Goal: Task Accomplishment & Management: Complete application form

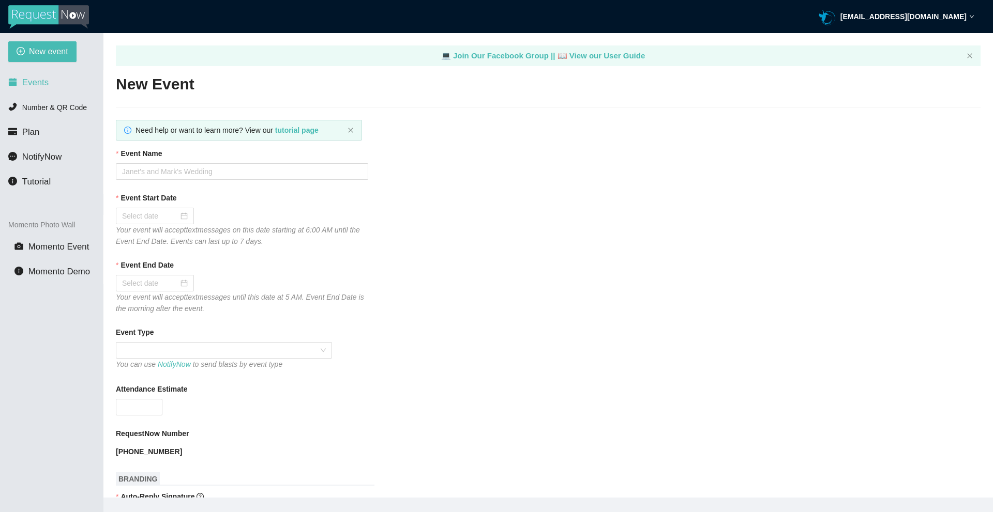
click at [24, 88] on li "Events" at bounding box center [51, 82] width 103 height 21
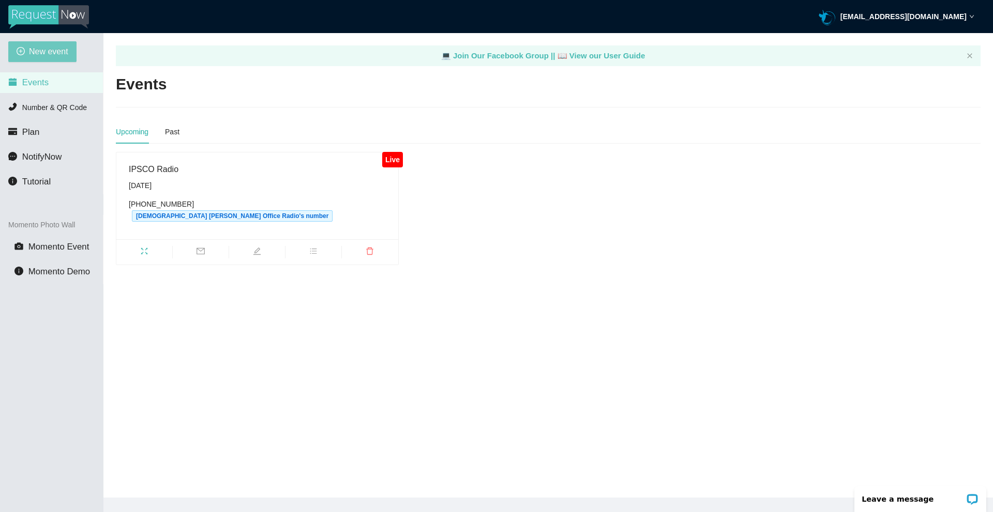
click at [42, 54] on span "New event" at bounding box center [48, 51] width 39 height 13
type textarea "[URL][DOMAIN_NAME]"
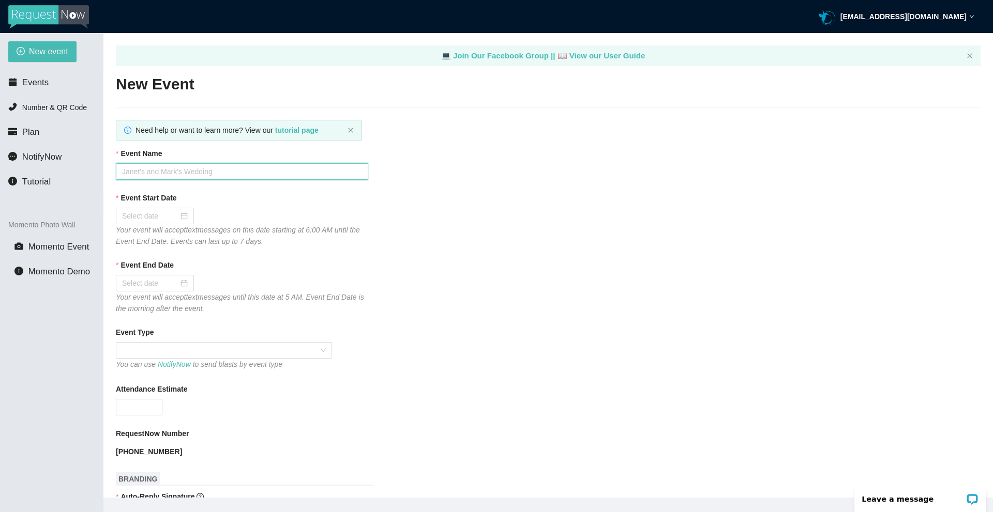
click at [203, 171] on input "Event Name" at bounding box center [242, 171] width 252 height 17
type input "IPSCO Radio"
click at [183, 221] on div at bounding box center [155, 215] width 66 height 11
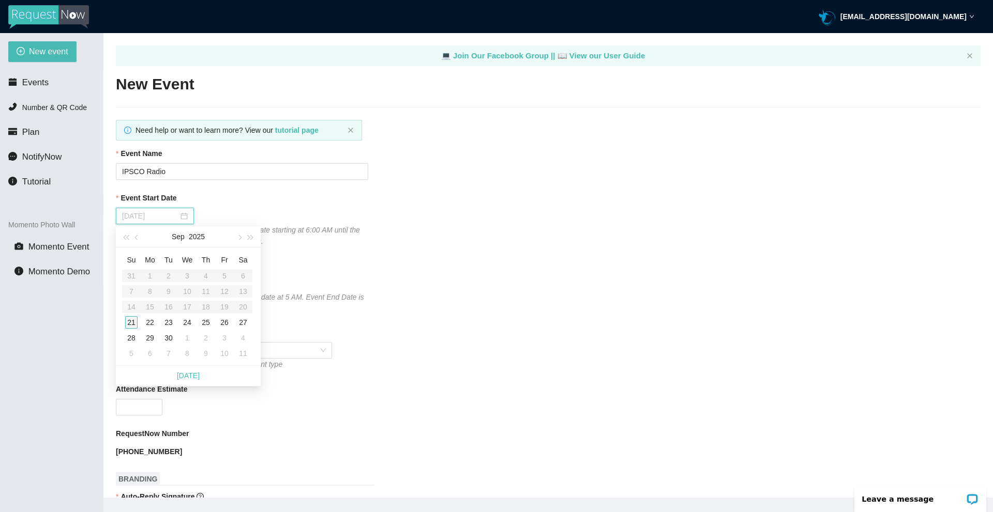
type input "[DATE]"
click at [131, 338] on div "28" at bounding box center [131, 338] width 12 height 12
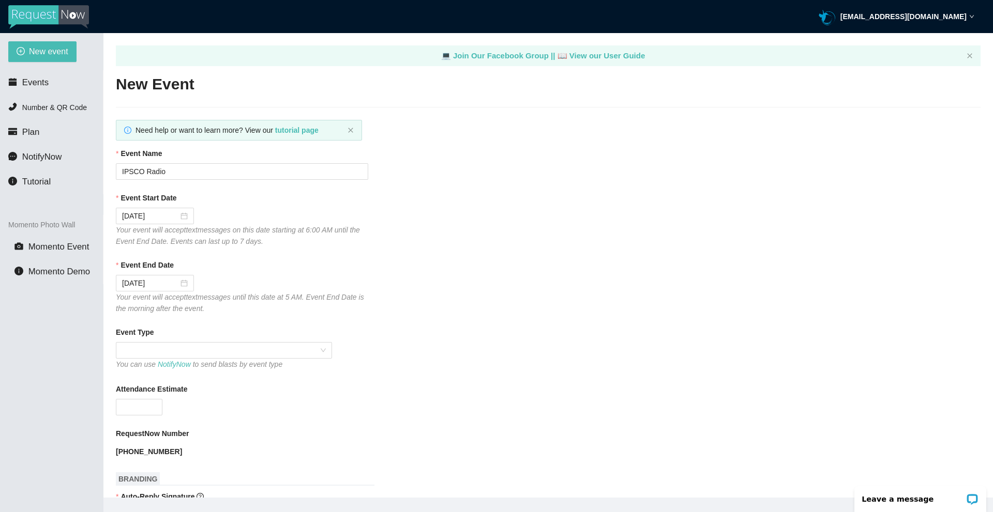
click at [280, 285] on div "[DATE]" at bounding box center [242, 283] width 252 height 17
click at [188, 285] on div "[DATE]" at bounding box center [155, 283] width 78 height 17
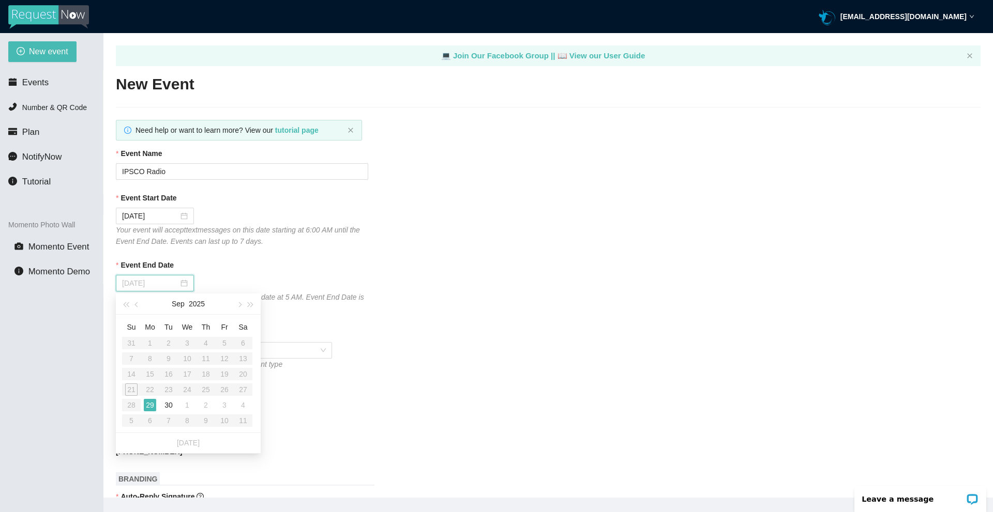
type input "[DATE]"
click at [148, 405] on div "29" at bounding box center [150, 405] width 12 height 12
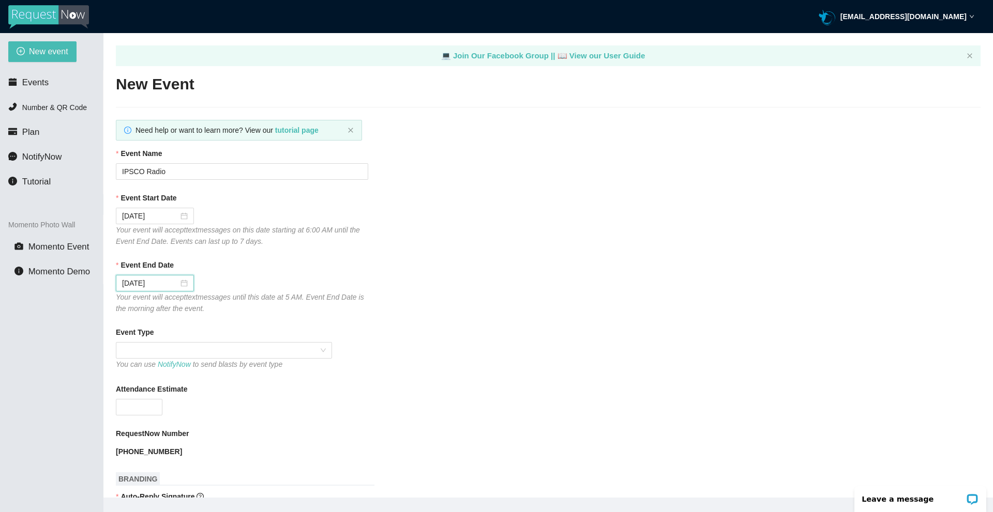
click at [246, 282] on div "[DATE]" at bounding box center [242, 283] width 252 height 17
click at [206, 349] on span at bounding box center [224, 351] width 204 height 16
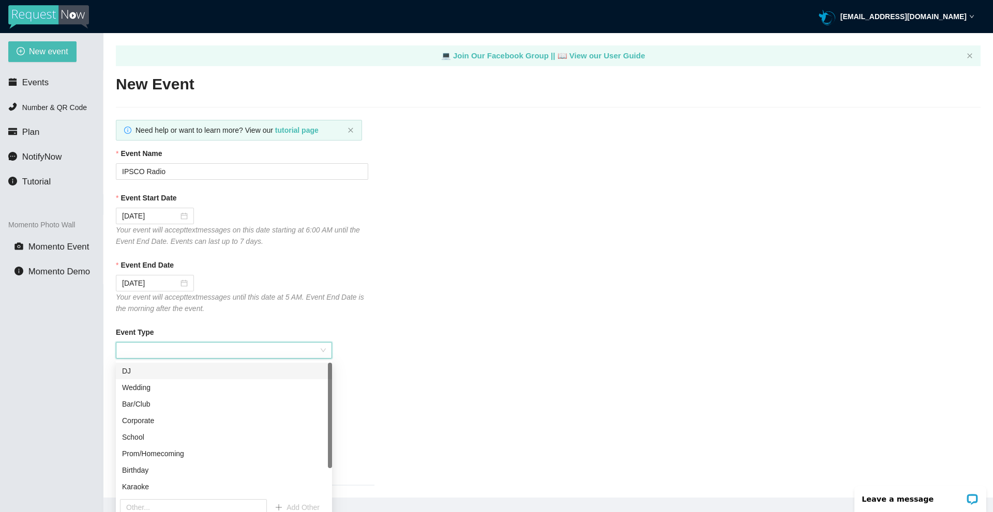
click at [156, 375] on div "DJ" at bounding box center [224, 371] width 204 height 11
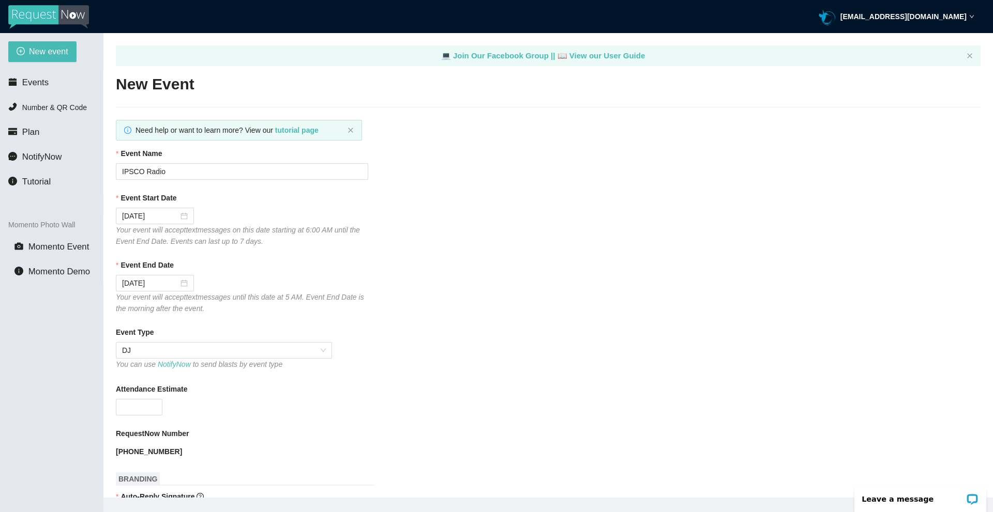
click at [391, 364] on div "Event Type DJ You can use NotifyNow to send blasts by event type" at bounding box center [548, 349] width 864 height 44
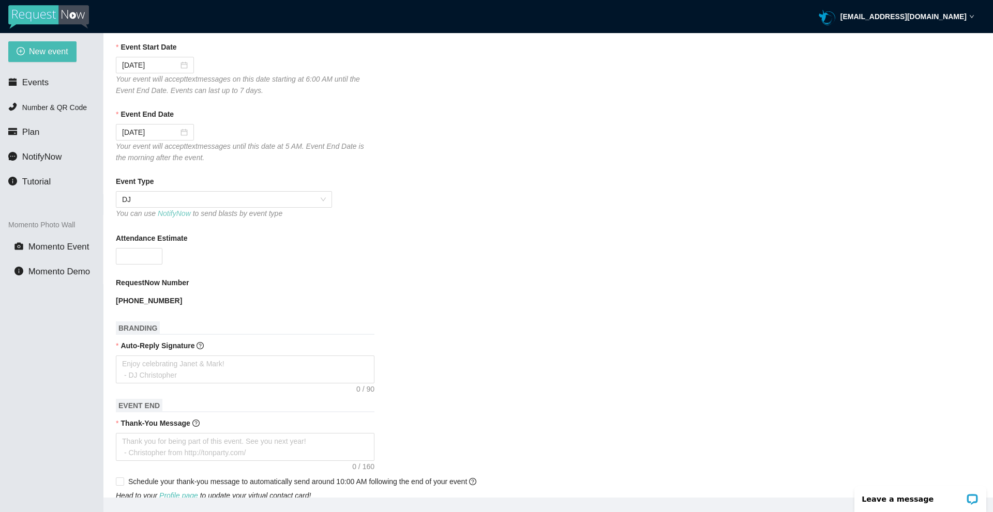
scroll to position [207, 0]
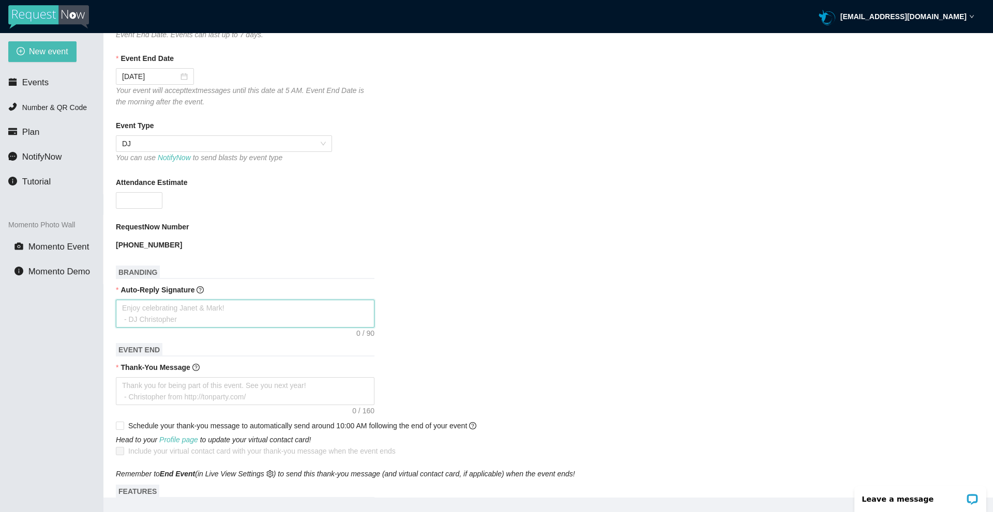
click at [165, 313] on textarea "Auto-Reply Signature" at bounding box center [245, 314] width 259 height 28
paste textarea "Enjoy your show -DJ Pastor [PERSON_NAME] [URL][DOMAIN_NAME]"
type textarea "Enjoy your show -DJ Pastor [PERSON_NAME] [URL][DOMAIN_NAME]"
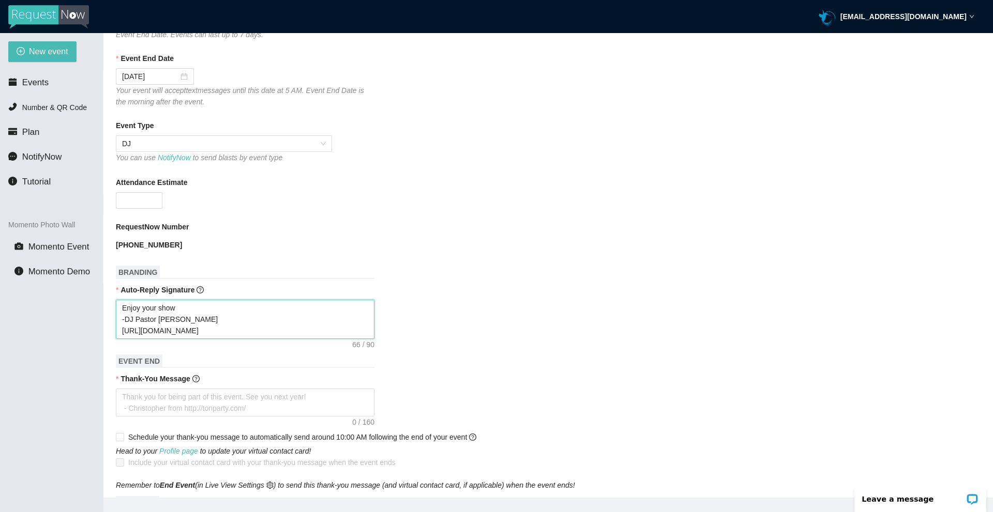
type textarea "Enjoy your show -DJ Pastor [PERSON_NAME] [URL][DOMAIN_NAME]"
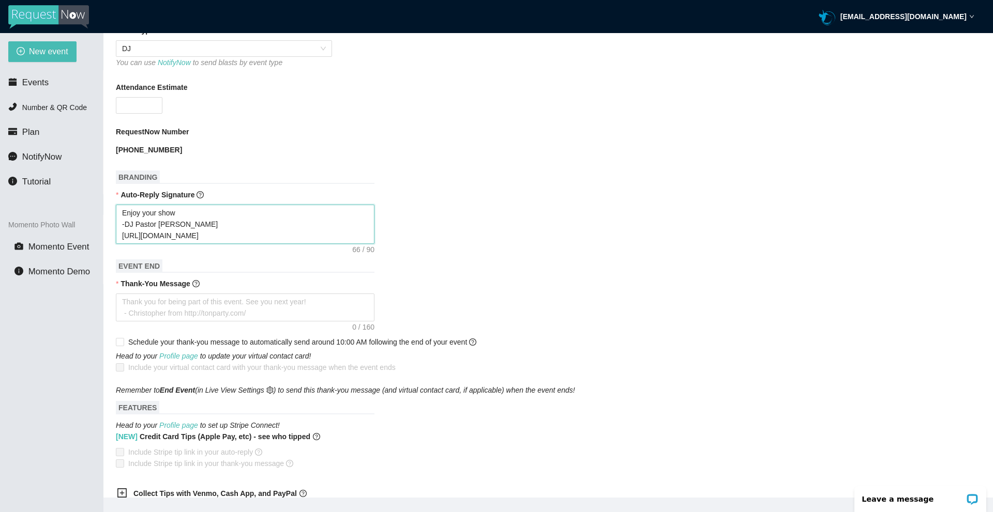
scroll to position [310, 0]
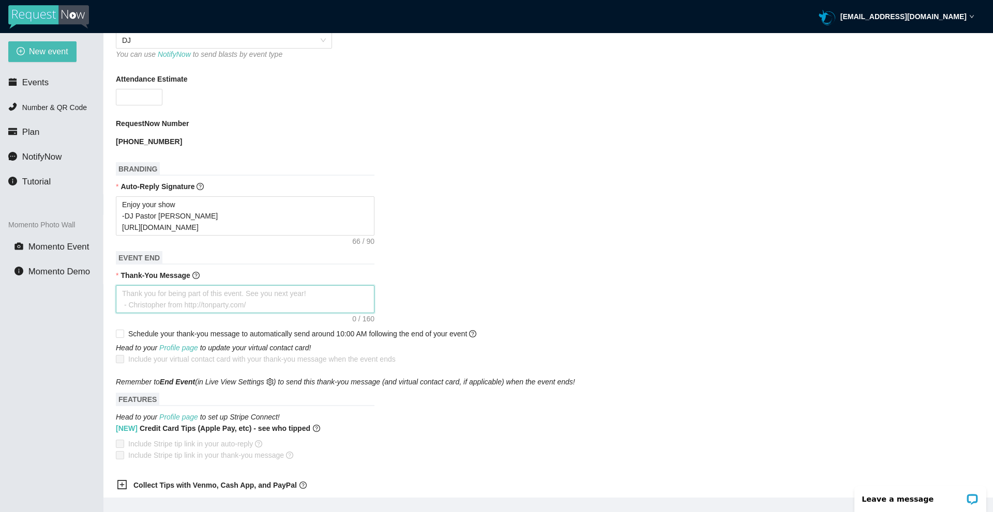
click at [215, 294] on textarea "Thank-You Message" at bounding box center [245, 299] width 259 height 28
paste textarea "Thank you for being part of this event! -DJ Pastor [PERSON_NAME] [URL][DOMAIN_N…"
type textarea "Thank you for being part of this event! -DJ Pastor [PERSON_NAME] [URL][DOMAIN_N…"
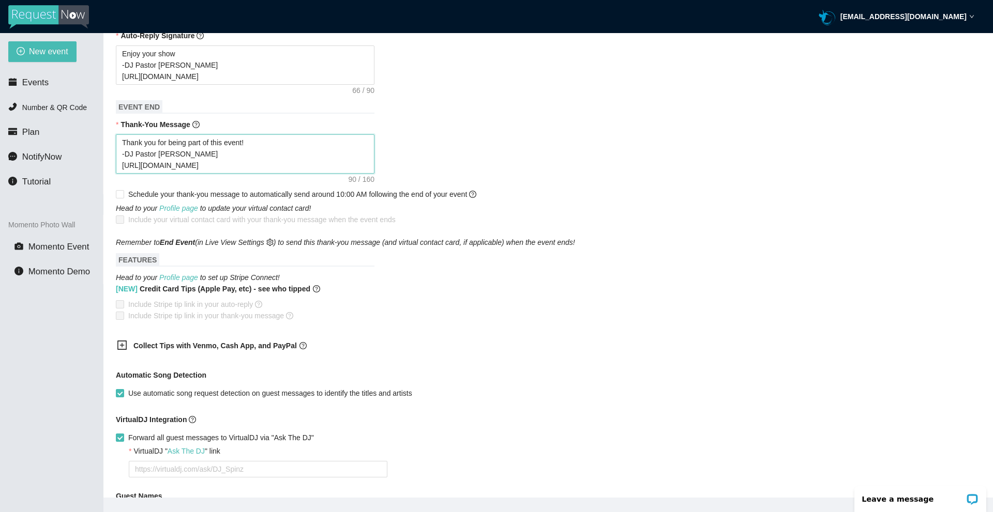
scroll to position [465, 0]
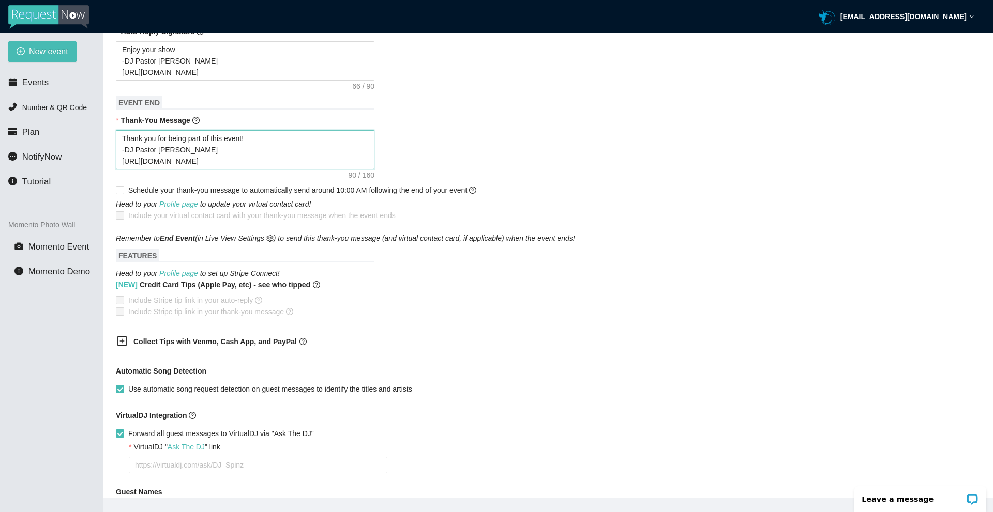
type textarea "Thank you for being part of this event! -DJ Pastor [PERSON_NAME] [URL][DOMAIN_N…"
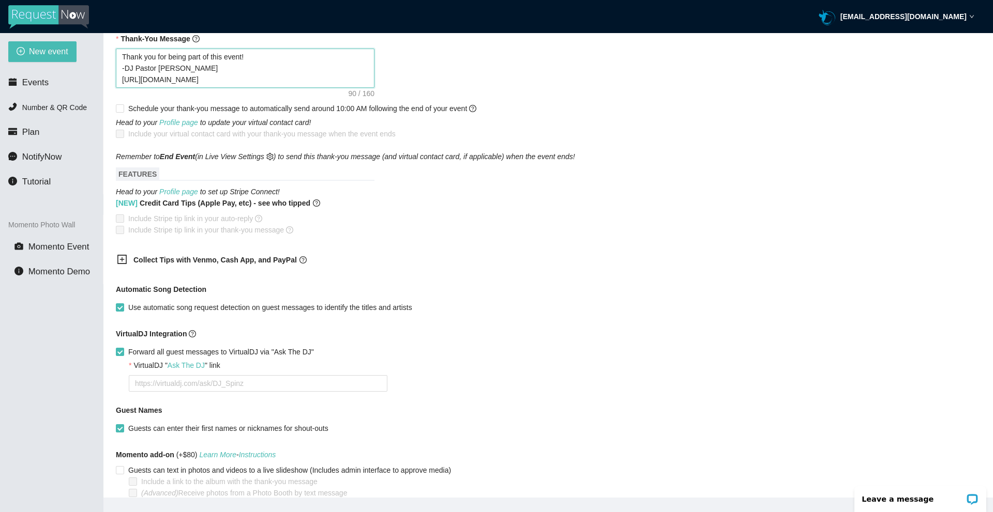
scroll to position [598, 0]
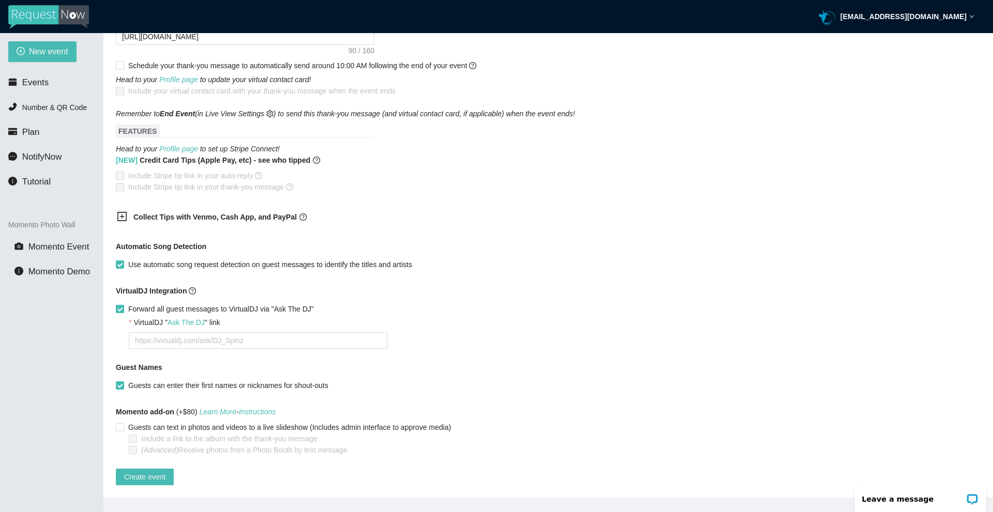
click at [150, 213] on b "Collect Tips with Venmo, Cash App, and PayPal" at bounding box center [214, 217] width 163 height 8
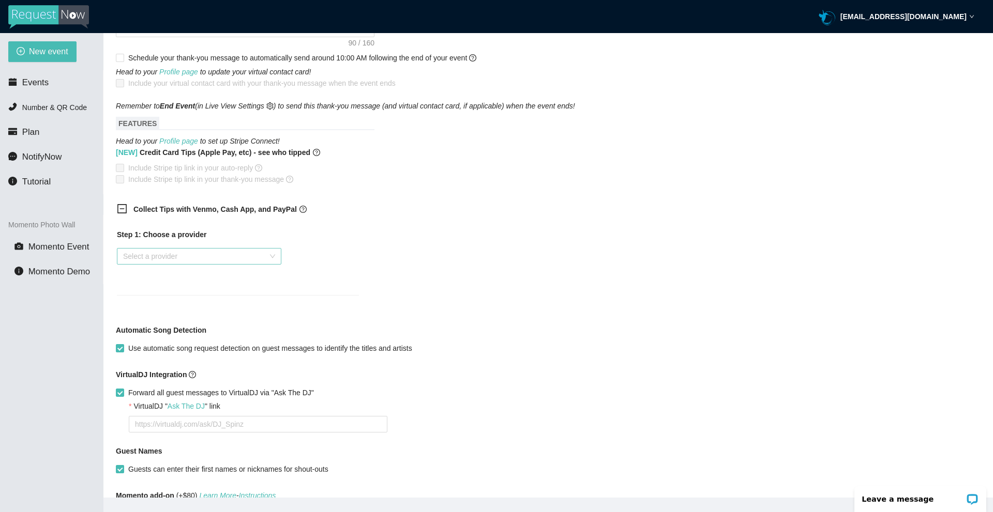
click at [148, 254] on input "search" at bounding box center [195, 257] width 145 height 16
click at [157, 276] on div "[DOMAIN_NAME]" at bounding box center [199, 276] width 152 height 11
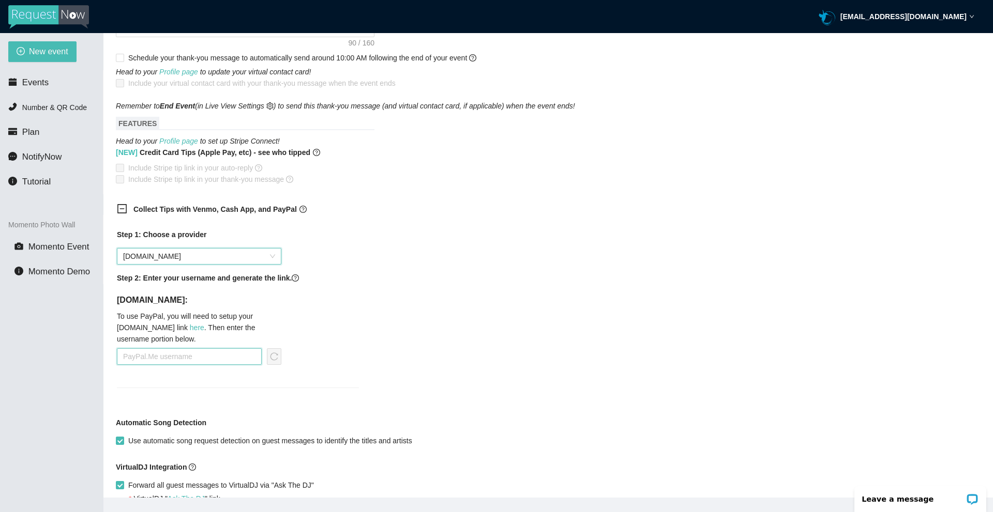
click at [171, 361] on input "text" at bounding box center [189, 356] width 145 height 17
type input "[EMAIL_ADDRESS][DOMAIN_NAME]"
click at [273, 360] on icon "reload" at bounding box center [274, 357] width 8 height 8
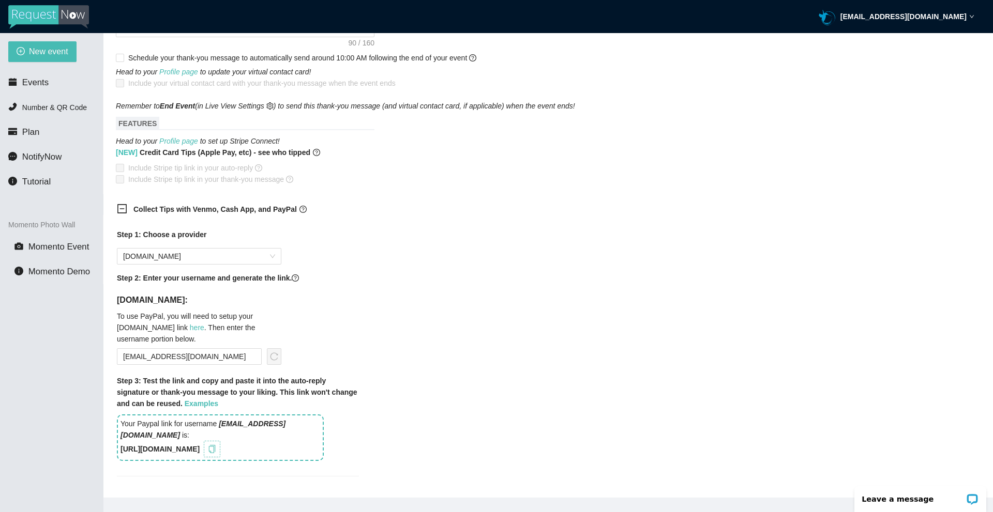
click at [216, 447] on icon "copy" at bounding box center [212, 449] width 7 height 8
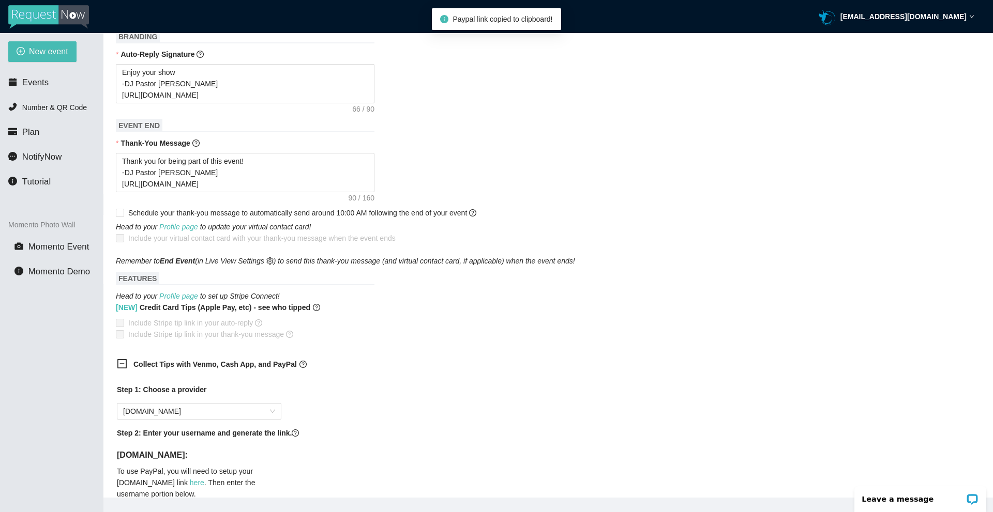
scroll to position [236, 0]
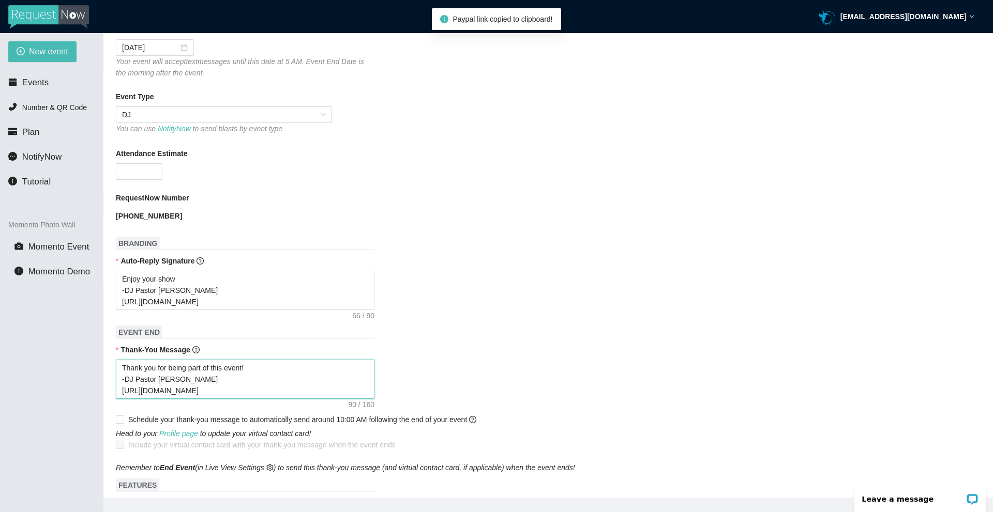
drag, startPoint x: 217, startPoint y: 393, endPoint x: 107, endPoint y: 393, distance: 110.1
click at [108, 393] on main "💻 Join Our Facebook Group || 📖 View our User Guide New Event Need help or want …" at bounding box center [547, 265] width 889 height 465
paste textarea "PcSSH"
type textarea "Thank you for being part of this event! -DJ Pastor [PERSON_NAME] [URL][DOMAIN_N…"
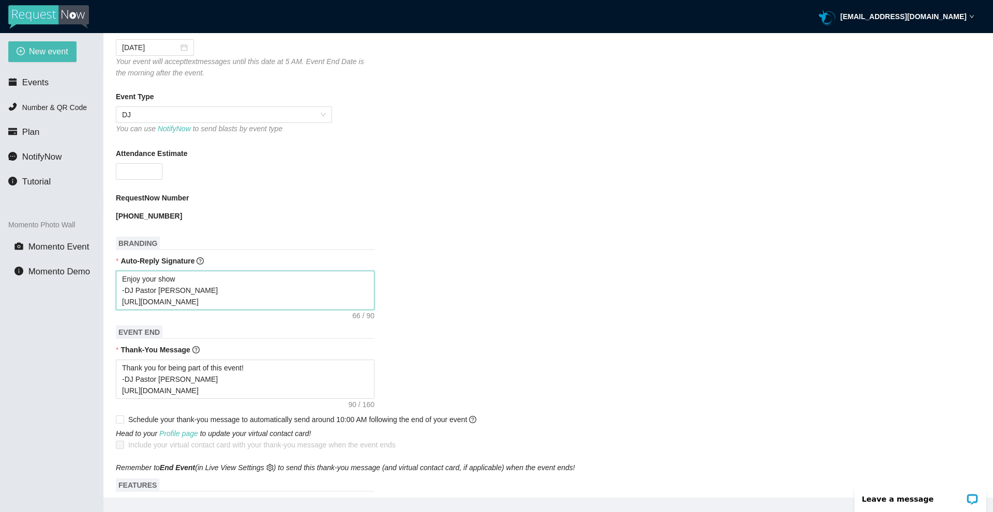
drag, startPoint x: 217, startPoint y: 305, endPoint x: 96, endPoint y: 307, distance: 121.5
click at [96, 307] on section "New event Events Number & QR Code Plan NotifyNow Tutorial Momento Photo Wall Mo…" at bounding box center [496, 289] width 993 height 512
paste textarea "PcSSH"
type textarea "Enjoy your show -DJ Pastor [PERSON_NAME] [URL][DOMAIN_NAME]"
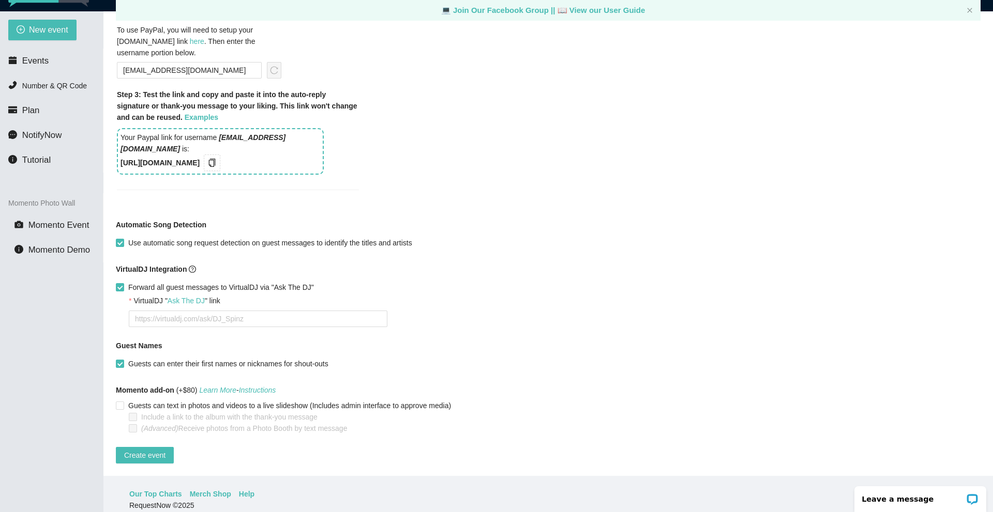
scroll to position [33, 0]
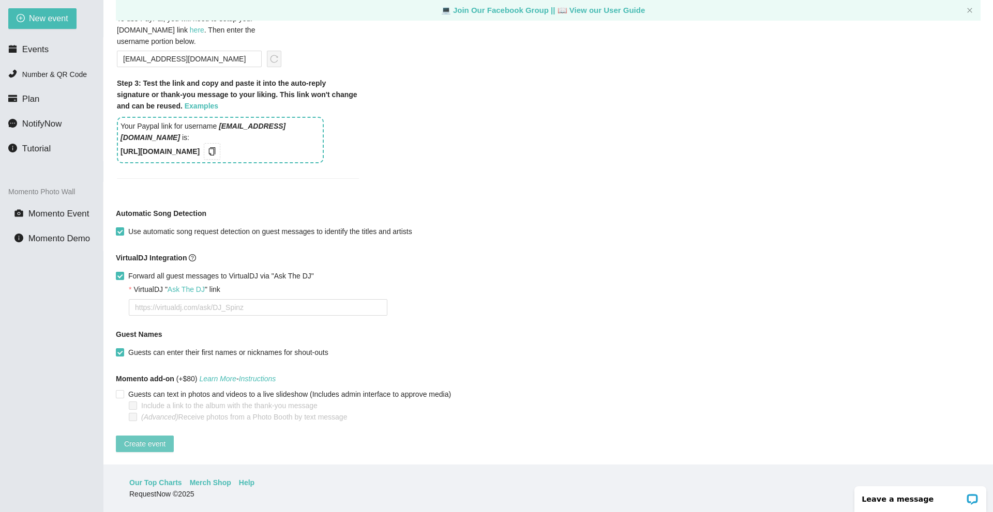
type textarea "Enjoy your show -DJ Pastor [PERSON_NAME] [URL][DOMAIN_NAME]"
click at [151, 438] on span "Create event" at bounding box center [144, 443] width 41 height 11
click at [121, 272] on input "Forward all guest messages to VirtualDJ via "Ask The DJ"" at bounding box center [119, 275] width 7 height 7
checkbox input "false"
type textarea "[URL][DOMAIN_NAME]"
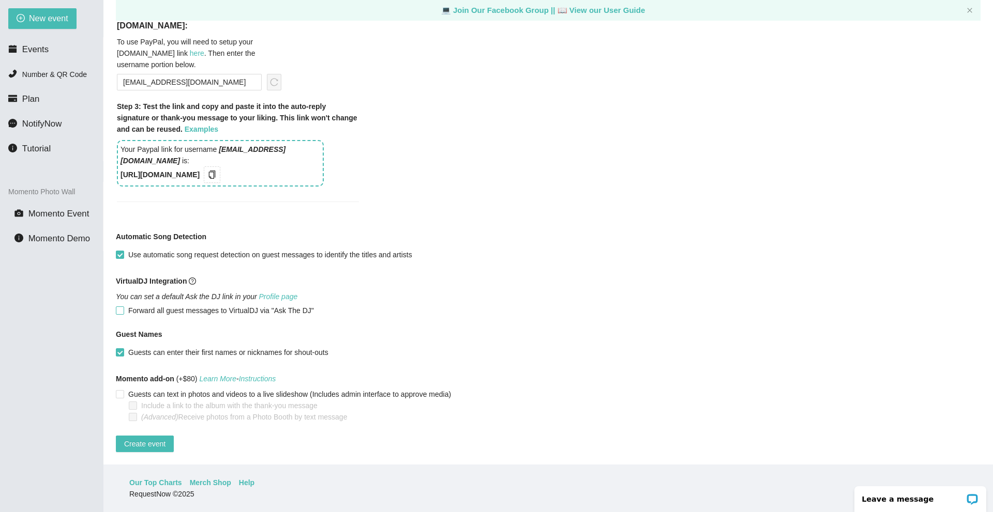
scroll to position [847, 0]
click at [156, 438] on span "Create event" at bounding box center [144, 443] width 41 height 11
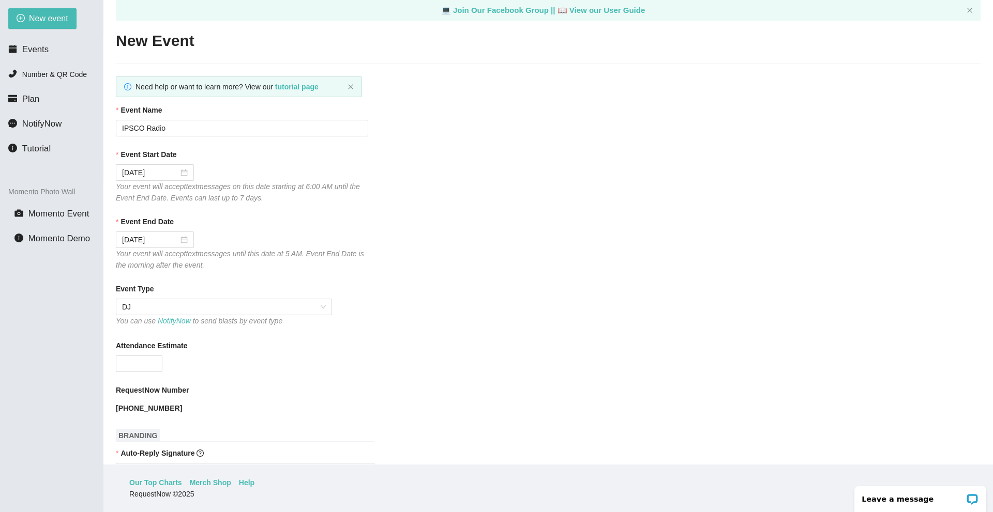
scroll to position [0, 0]
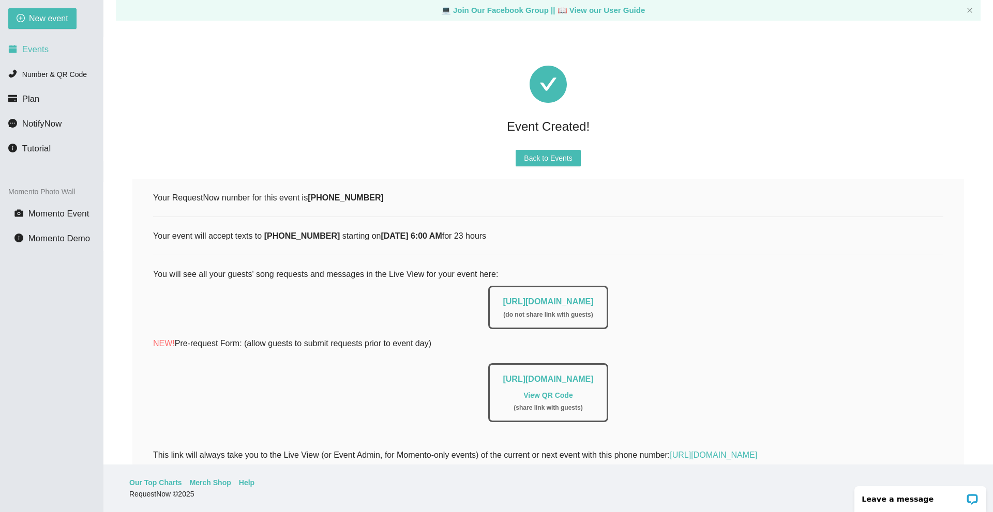
click at [28, 57] on li "Events" at bounding box center [51, 49] width 103 height 21
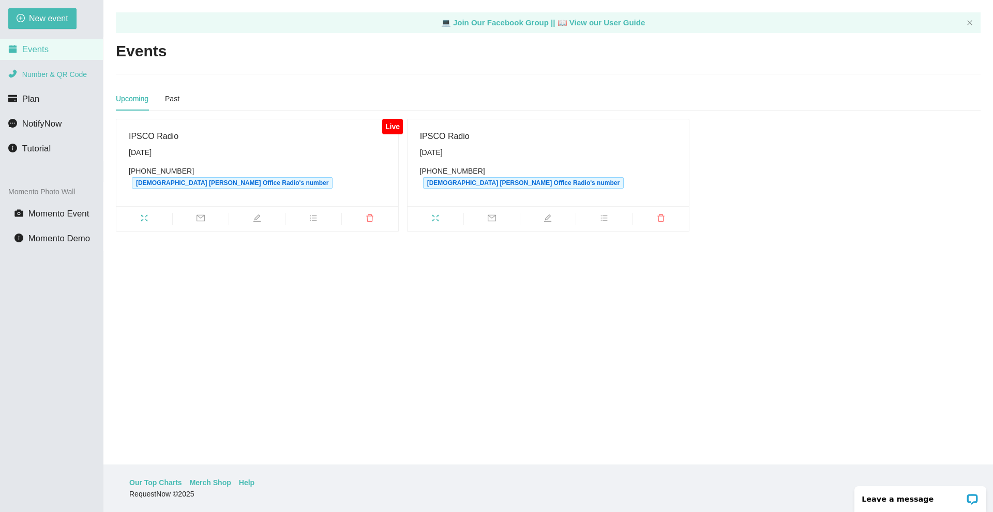
click at [70, 78] on span "Number & QR Code" at bounding box center [54, 74] width 65 height 8
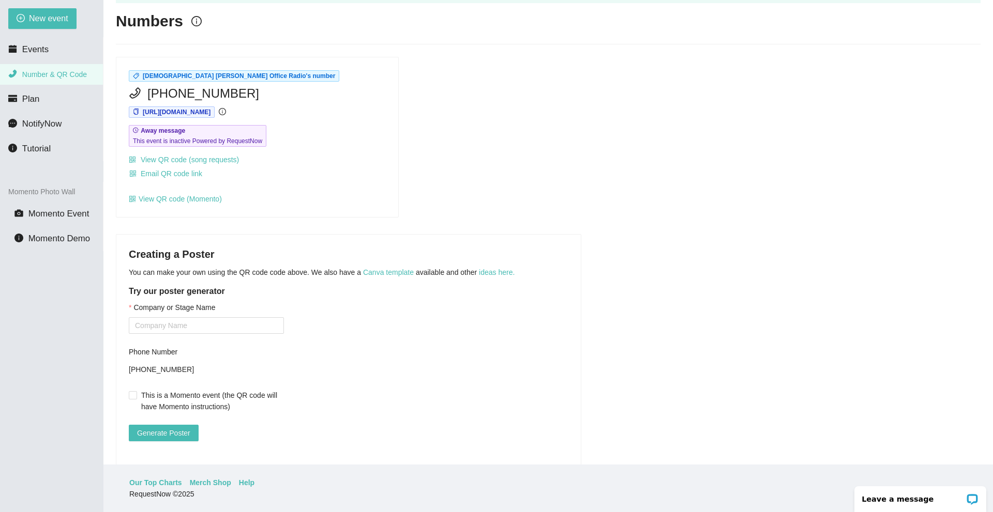
scroll to position [59, 0]
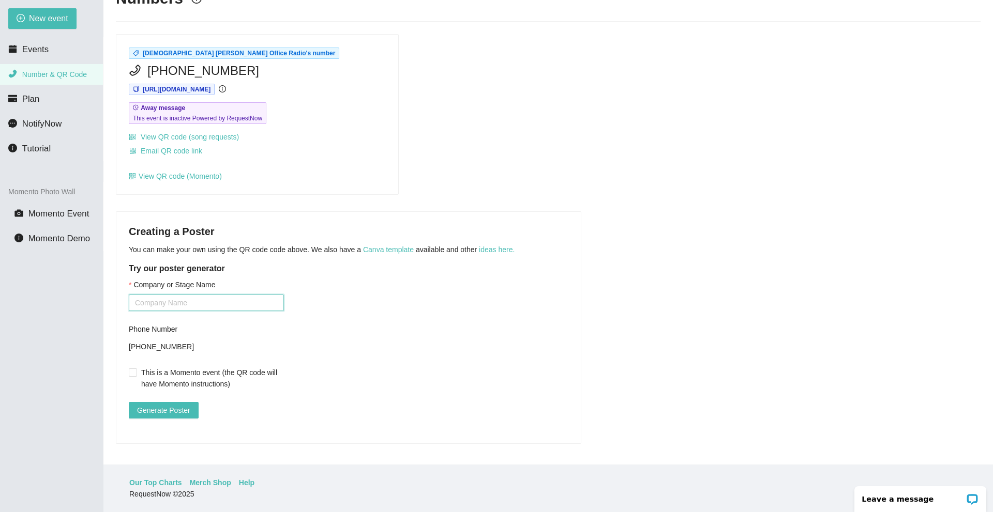
click at [193, 295] on input "Company or Stage Name" at bounding box center [206, 303] width 155 height 17
type input "IPSCO RADIO"
click at [331, 303] on div "Company or Stage Name IPSCO RADIO Phone Number [PHONE_NUMBER] This is a Momento…" at bounding box center [348, 355] width 439 height 152
click at [174, 405] on span "Generate Poster" at bounding box center [163, 410] width 53 height 11
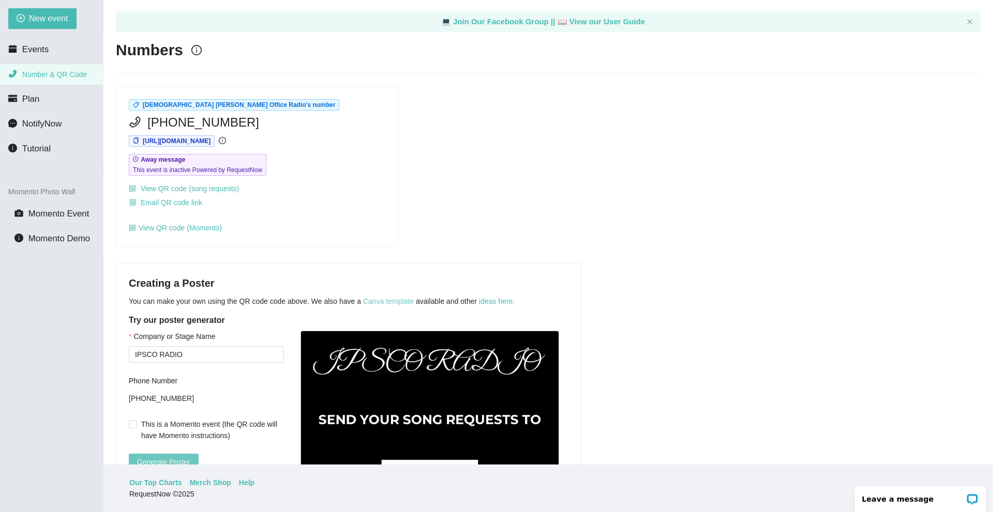
scroll to position [0, 0]
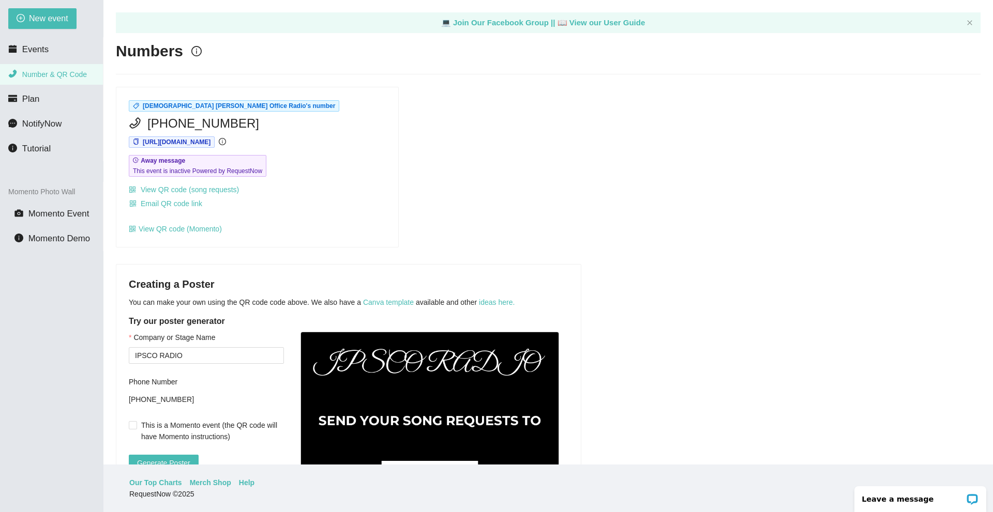
click at [297, 164] on div "Away message This event is inactive Powered by RequestNow" at bounding box center [257, 166] width 257 height 22
click at [207, 190] on link "View QR code (song requests)" at bounding box center [184, 190] width 110 height 8
click at [222, 191] on link "View QR code (song requests)" at bounding box center [184, 190] width 110 height 8
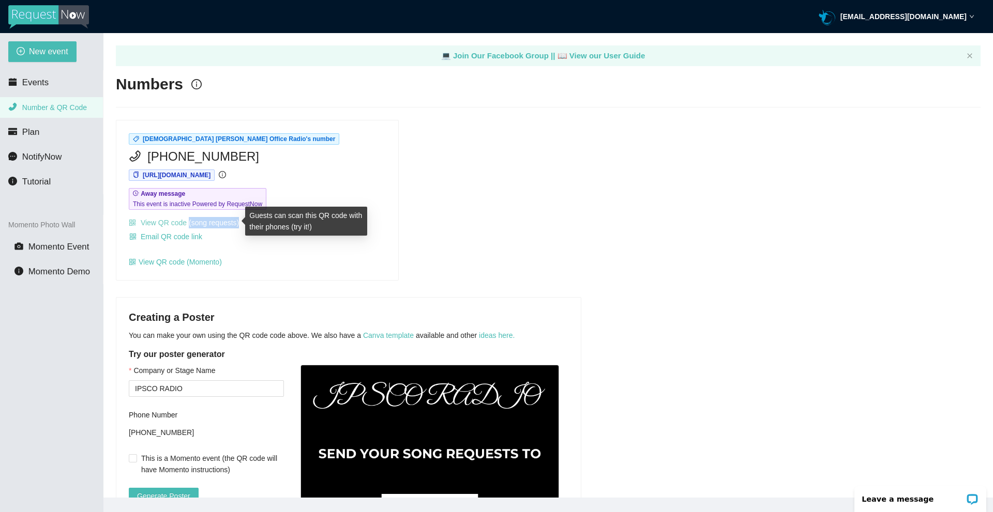
drag, startPoint x: 238, startPoint y: 223, endPoint x: 188, endPoint y: 225, distance: 49.7
click at [188, 225] on div "[DEMOGRAPHIC_DATA] [PERSON_NAME] Office Radio's number [PHONE_NUMBER] [URL][DOM…" at bounding box center [257, 200] width 282 height 160
copy link "(song requests)"
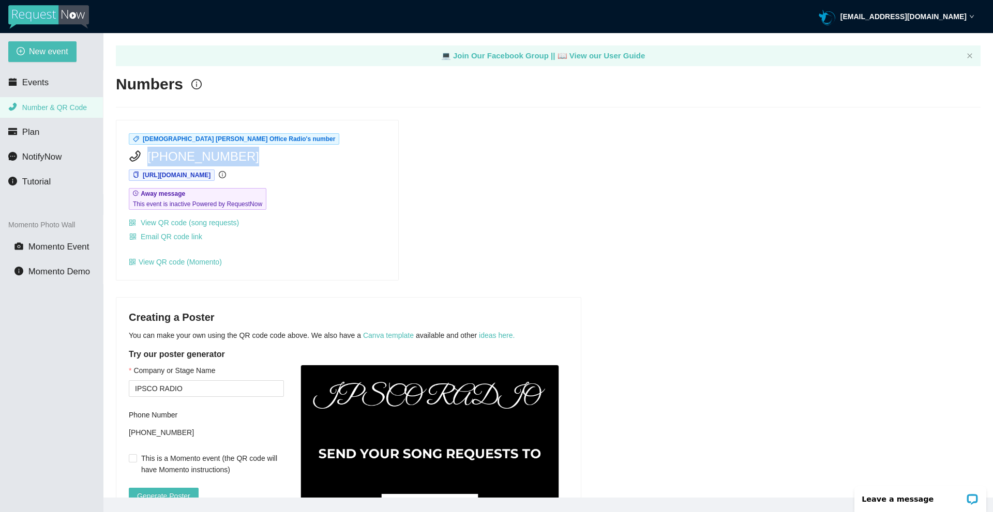
drag, startPoint x: 232, startPoint y: 155, endPoint x: 144, endPoint y: 162, distance: 88.2
click at [144, 162] on div "[PHONE_NUMBER]" at bounding box center [257, 157] width 257 height 20
copy span "[PHONE_NUMBER]"
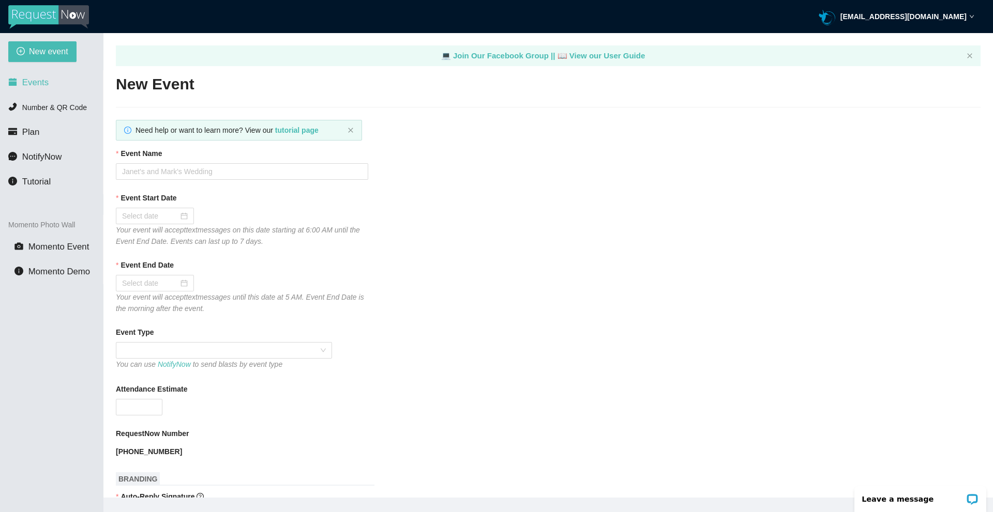
click at [45, 80] on span "Events" at bounding box center [35, 83] width 26 height 10
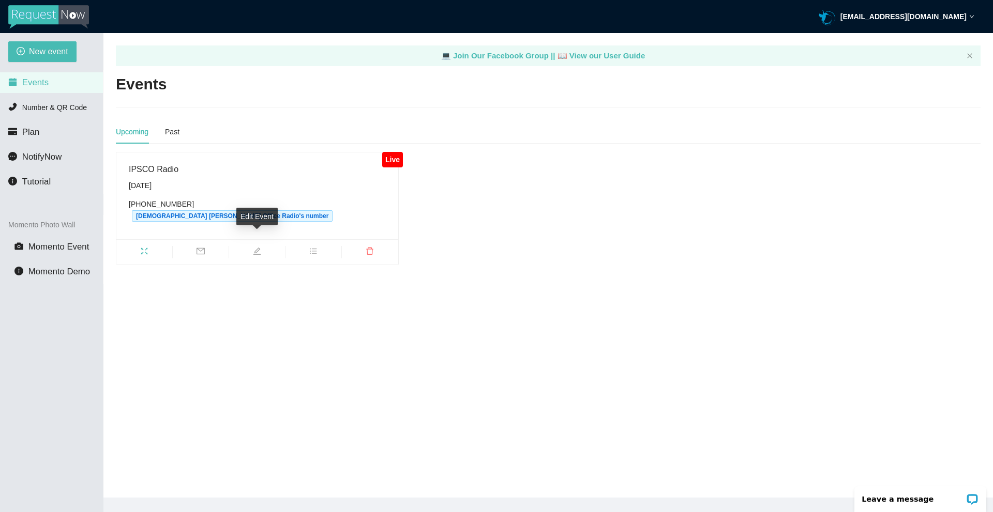
click at [250, 247] on span "edit" at bounding box center [257, 252] width 56 height 11
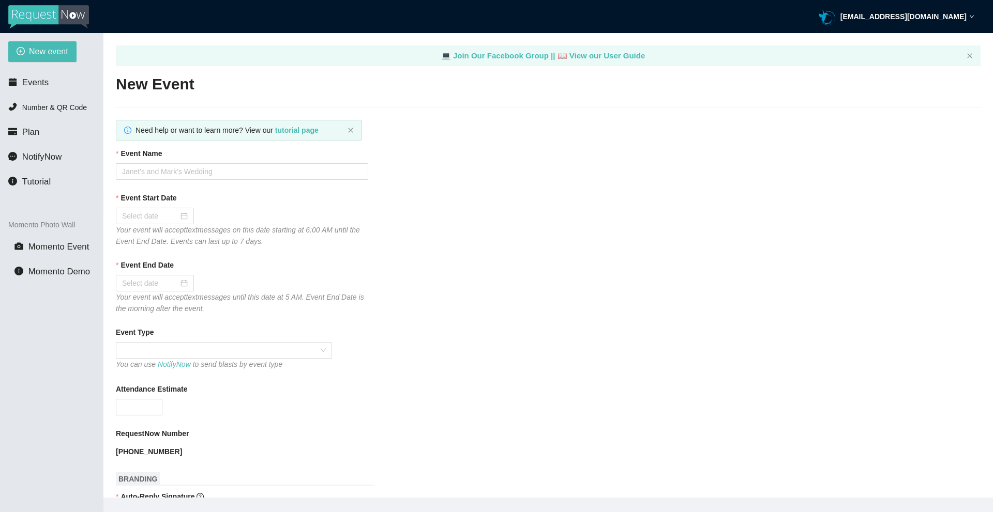
type textarea "[URL][DOMAIN_NAME]"
type input "IPSCO Radio"
type input "[DATE]"
type input "09/27/2025"
type textarea "Enjoy your show -DJ Pastor [PERSON_NAME] [URL][DOMAIN_NAME]"
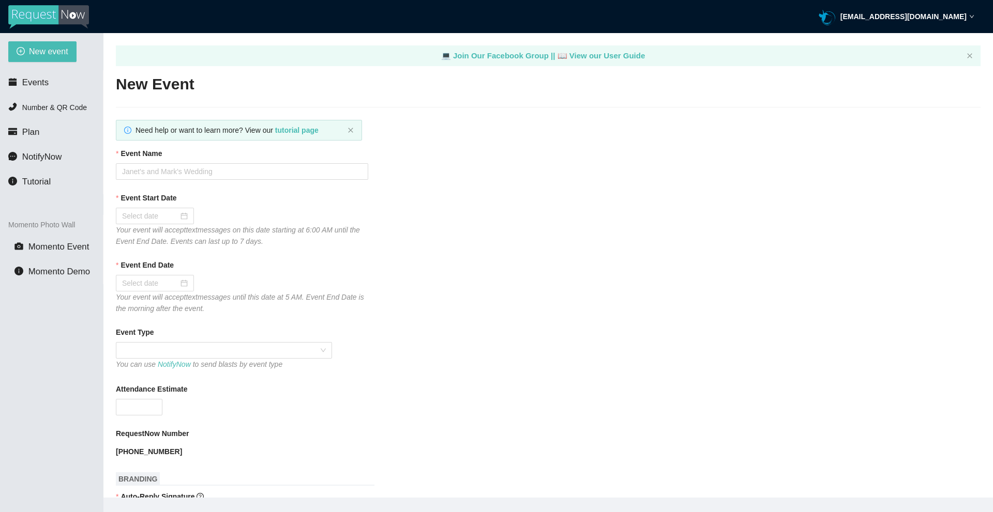
type textarea "Thank you for being part of this event! -DJ Pastor [PERSON_NAME] [URL][DOMAIN_N…"
checkbox input "false"
type textarea "[URL][DOMAIN_NAME]"
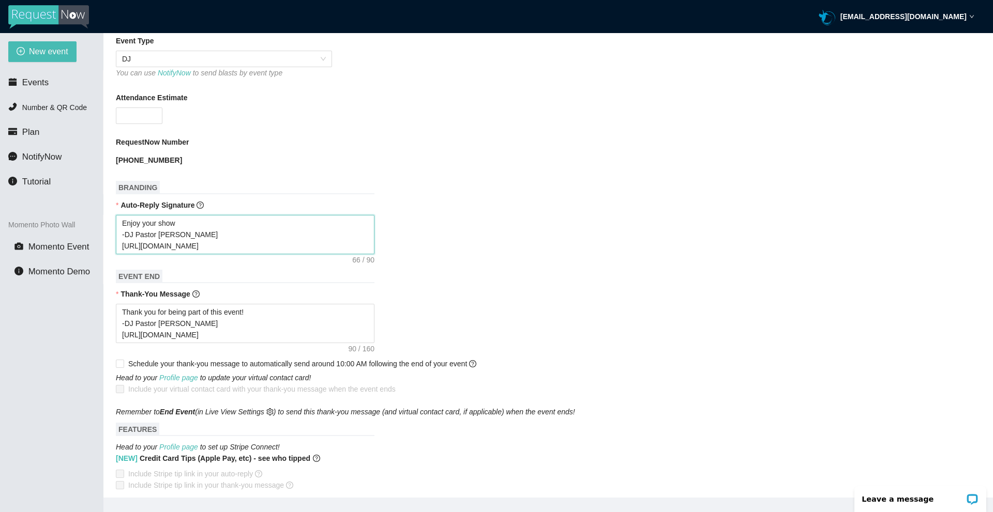
drag, startPoint x: 122, startPoint y: 223, endPoint x: 229, endPoint y: 254, distance: 111.4
click at [229, 254] on textarea "Enjoy your show -DJ Pastor [PERSON_NAME] [URL][DOMAIN_NAME]" at bounding box center [245, 234] width 259 height 39
drag, startPoint x: 121, startPoint y: 311, endPoint x: 253, endPoint y: 348, distance: 136.5
click at [253, 348] on form "Event Name IPSCO Radio Event Start Date 09/21/2025 Your event will accept text …" at bounding box center [548, 299] width 864 height 923
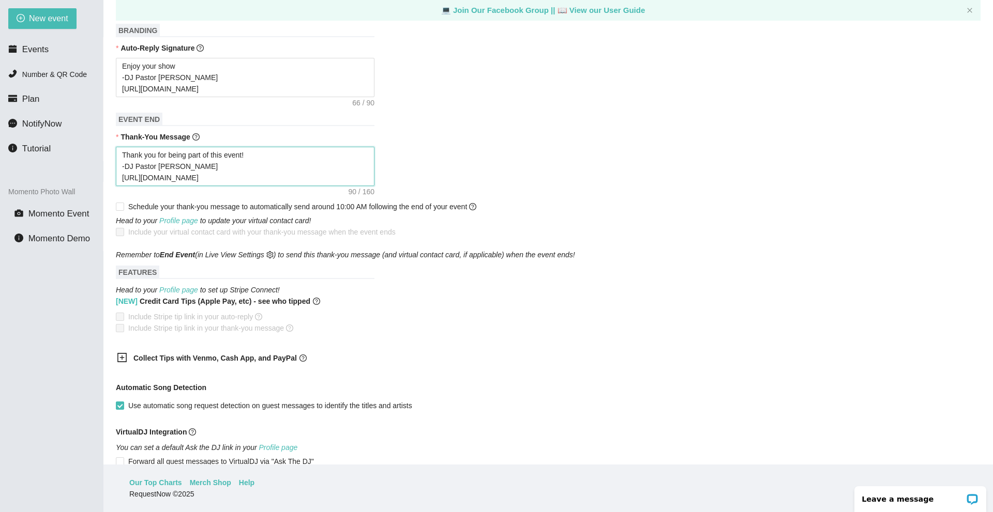
scroll to position [438, 0]
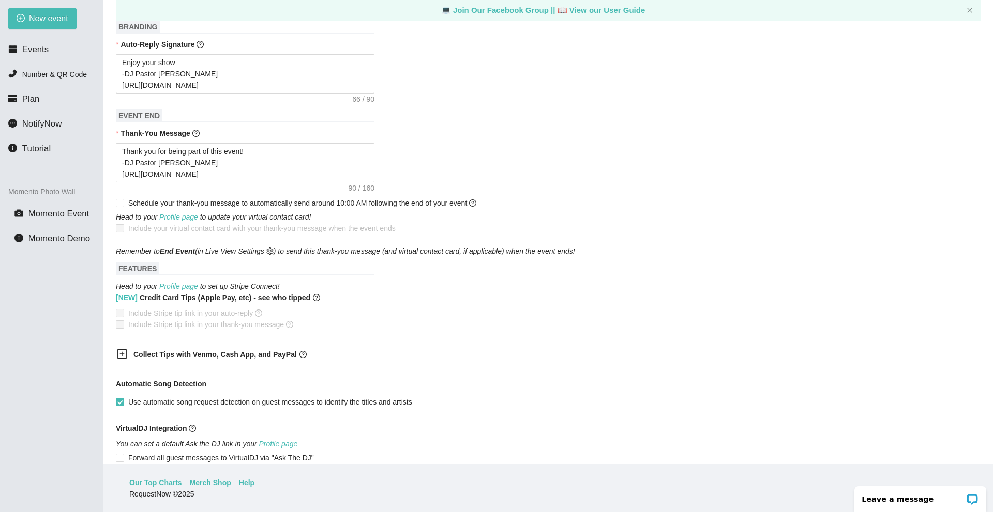
click at [226, 355] on b "Collect Tips with Venmo, Cash App, and PayPal" at bounding box center [214, 355] width 163 height 8
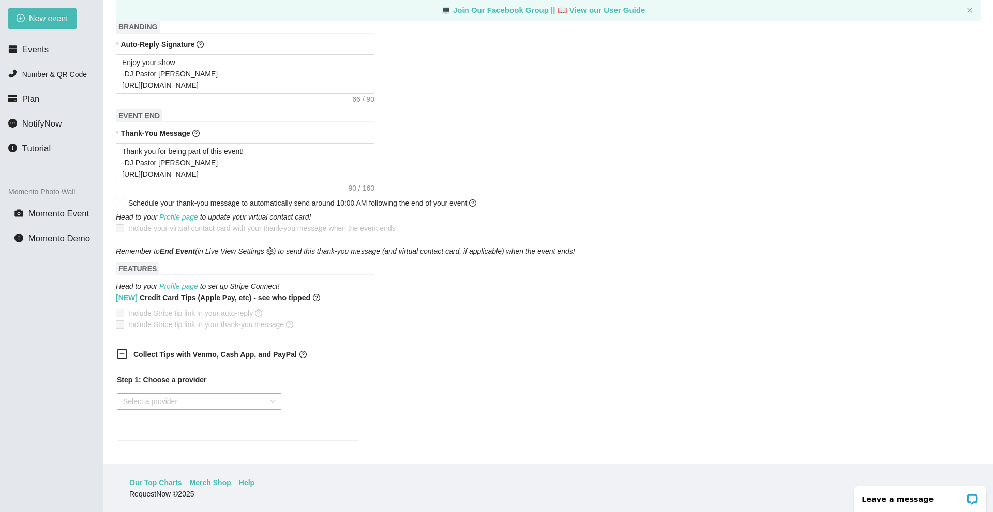
click at [184, 405] on input "search" at bounding box center [195, 402] width 145 height 16
click at [160, 429] on div "[DOMAIN_NAME]" at bounding box center [199, 422] width 164 height 17
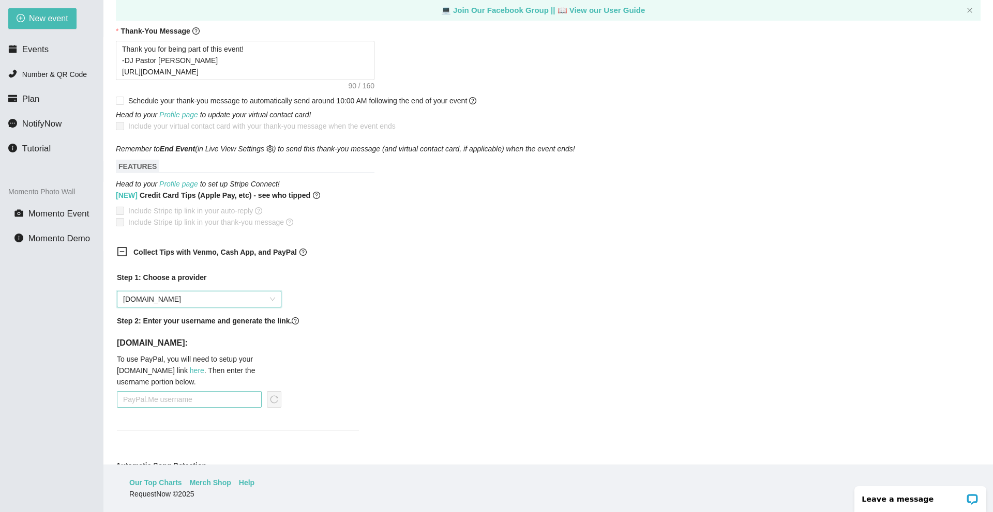
scroll to position [541, 0]
click at [161, 393] on input "text" at bounding box center [189, 398] width 145 height 17
type input "[EMAIL_ADDRESS][DOMAIN_NAME]"
click at [278, 400] on icon "reload" at bounding box center [274, 398] width 8 height 8
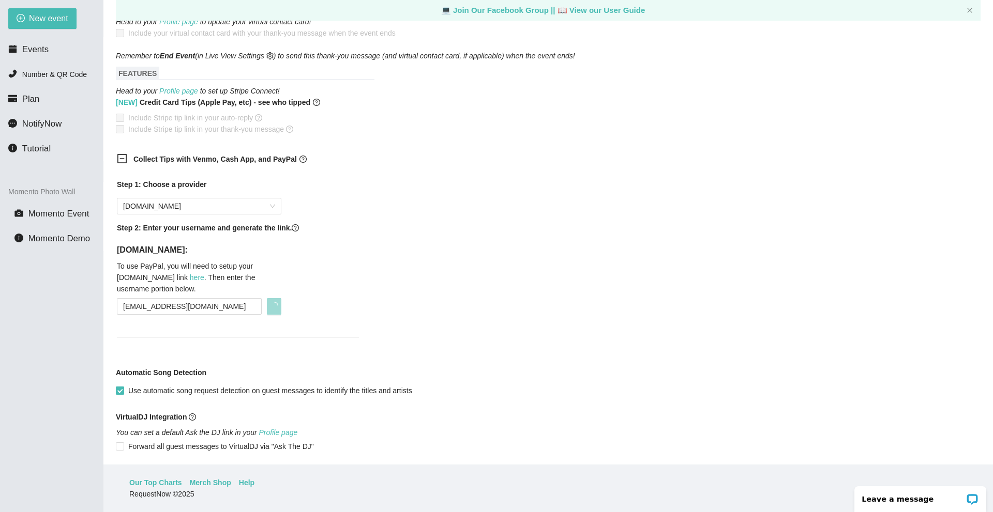
scroll to position [645, 0]
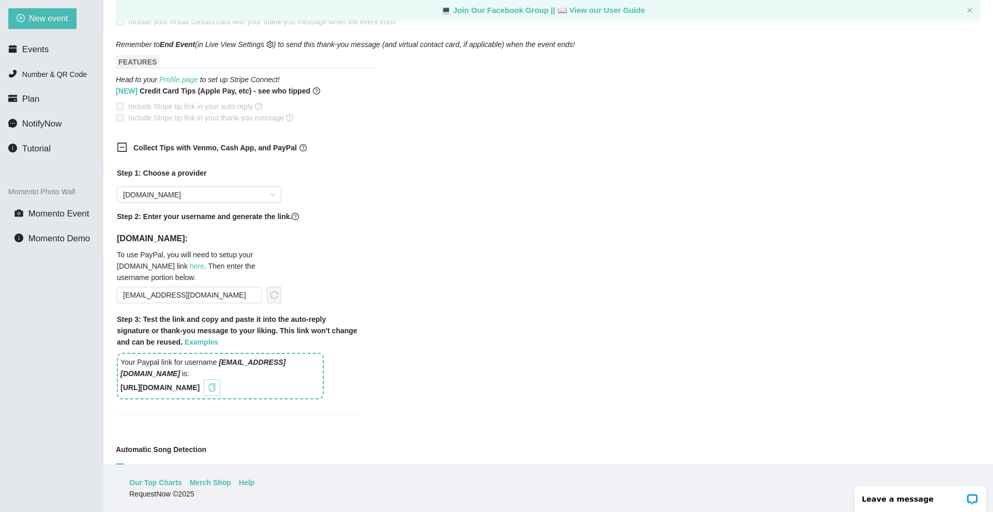
click at [216, 391] on icon "copy" at bounding box center [212, 388] width 8 height 8
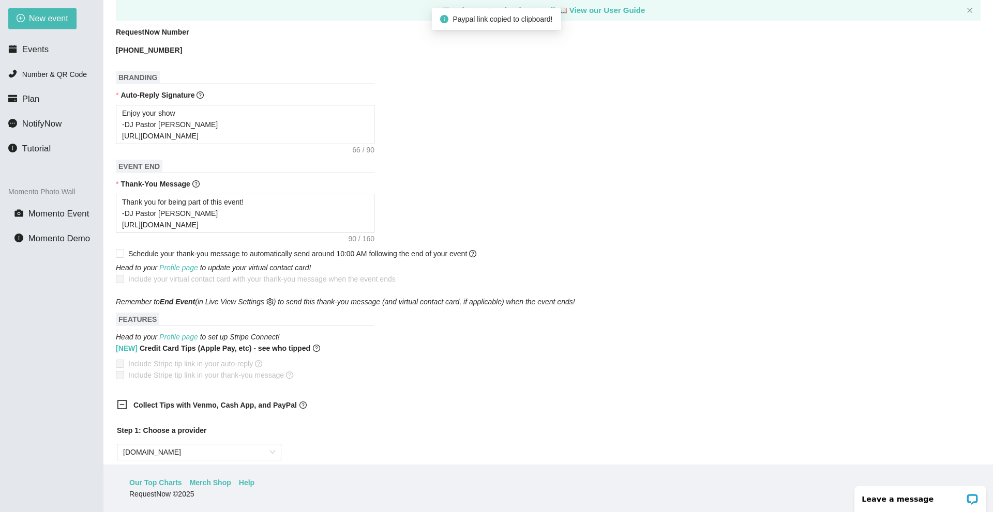
scroll to position [386, 0]
drag, startPoint x: 217, startPoint y: 228, endPoint x: 90, endPoint y: 229, distance: 126.7
click at [90, 229] on section "New event Events Number & QR Code Plan NotifyNow Tutorial Momento Photo Wall Mo…" at bounding box center [496, 256] width 993 height 512
paste textarea "VSqVO"
type textarea "Thank you for being part of this event! -DJ Pastor Sean Condran https://songtip…"
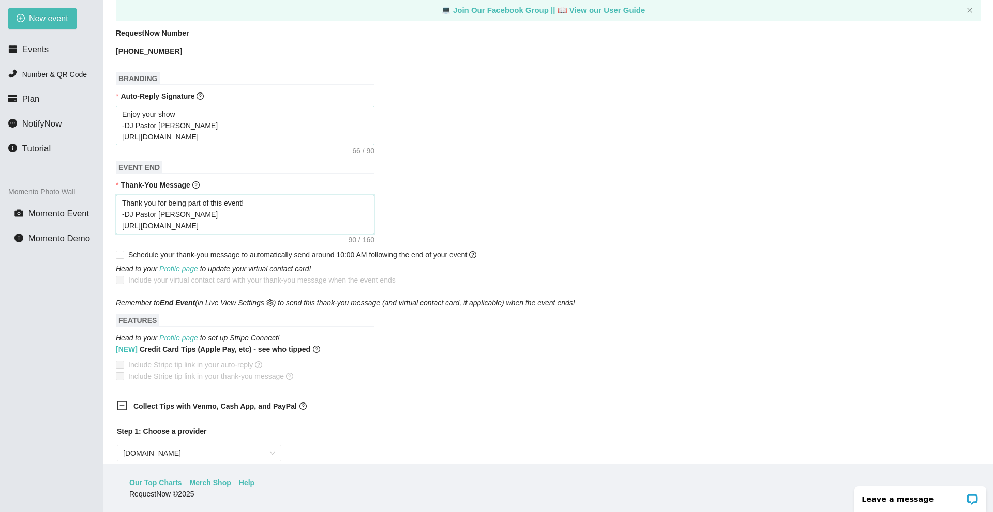
type textarea "Thank you for being part of this event! -DJ Pastor Sean Condran https://songtip…"
drag, startPoint x: 212, startPoint y: 139, endPoint x: 118, endPoint y: 145, distance: 94.8
click at [118, 145] on textarea "Enjoy your show -DJ Pastor [PERSON_NAME] [URL][DOMAIN_NAME]" at bounding box center [245, 125] width 259 height 39
paste textarea "VSqVO"
type textarea "Enjoy your show -DJ Pastor Sean Condran https://songtips.me/VSqVO"
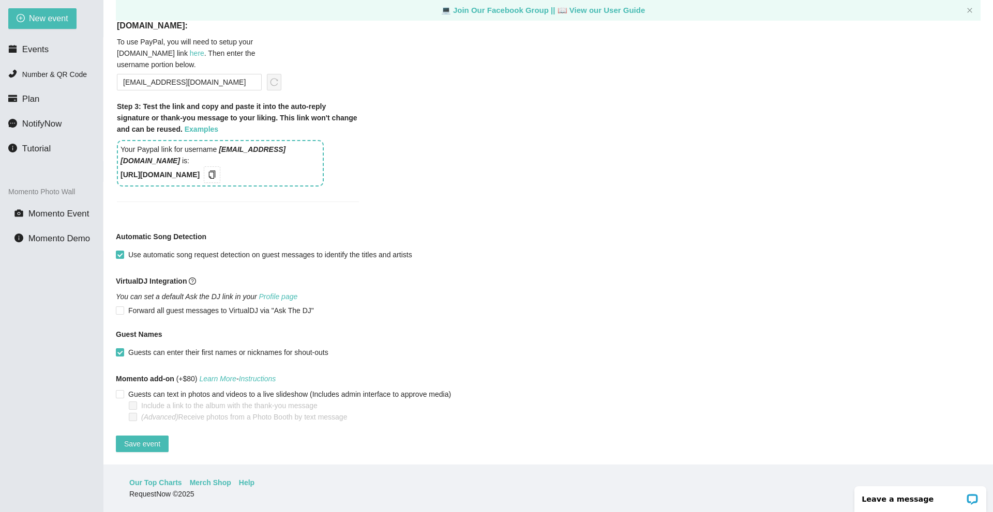
scroll to position [865, 0]
type textarea "Enjoy your show -DJ Pastor Sean Condran https://songtips.me/VSqVO"
click at [154, 440] on span "Save event" at bounding box center [142, 443] width 36 height 11
